Goal: Register for event/course

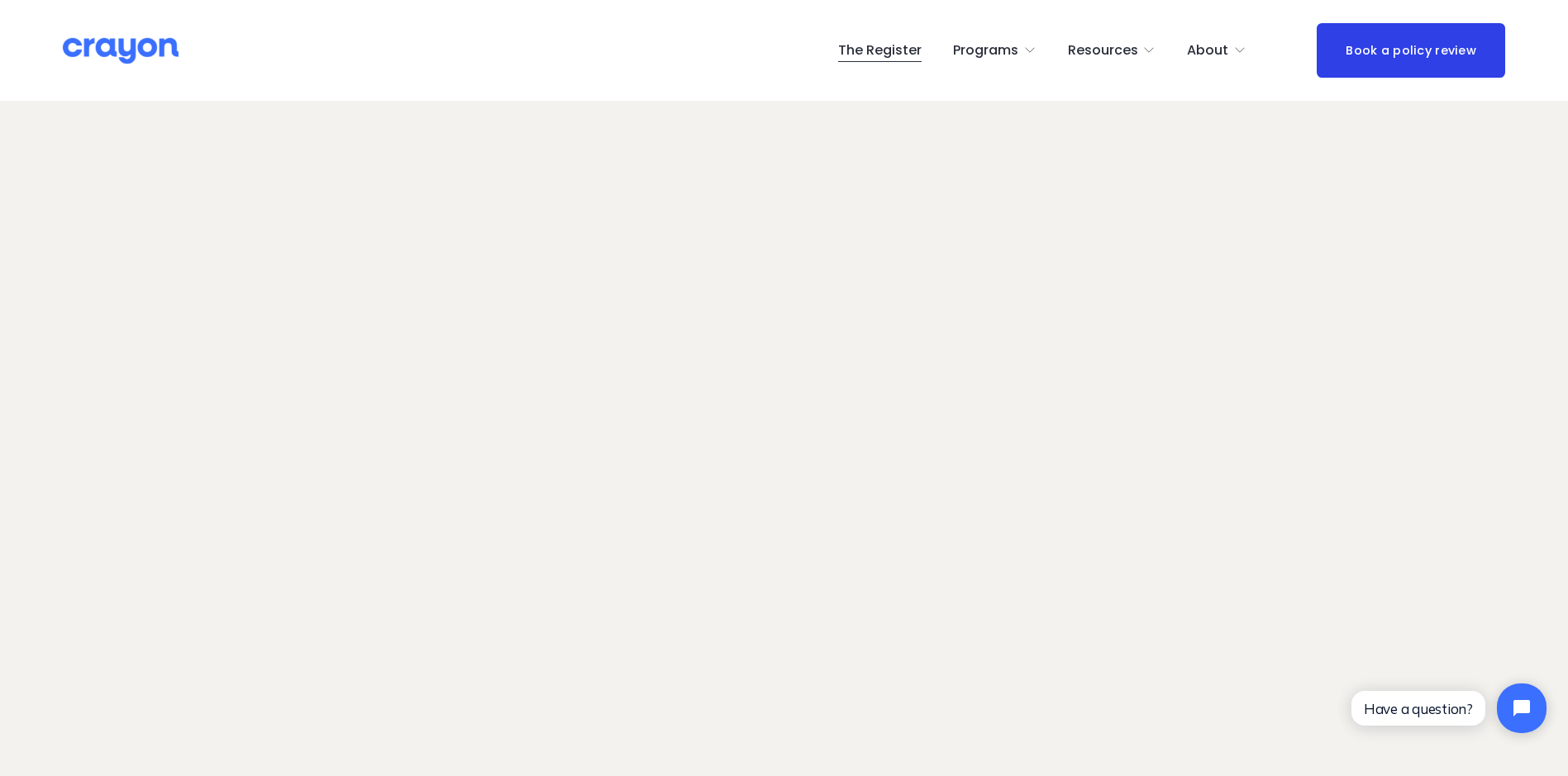
click at [988, 55] on span "Programs" at bounding box center [986, 51] width 66 height 24
click at [907, 51] on link "The Register" at bounding box center [880, 50] width 84 height 27
click at [1206, 45] on span "About" at bounding box center [1208, 51] width 42 height 24
